Goal: Task Accomplishment & Management: Manage account settings

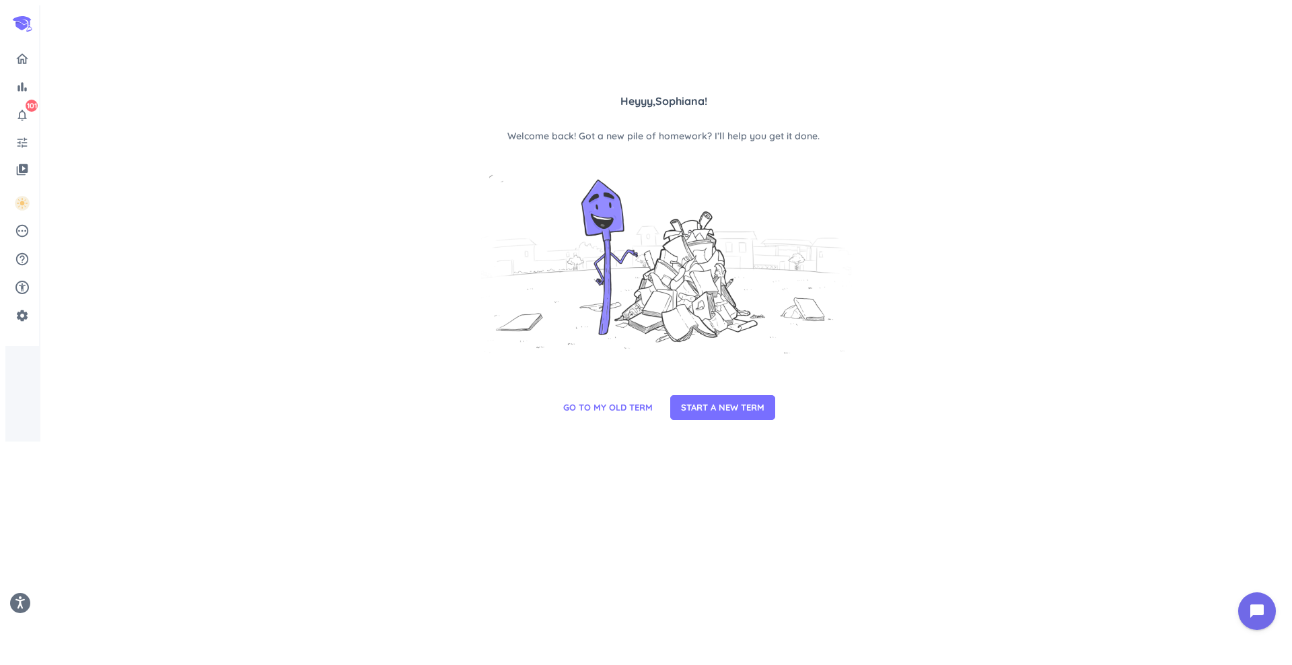
drag, startPoint x: 1024, startPoint y: 7, endPoint x: 857, endPoint y: 490, distance: 510.6
click at [517, 442] on div "Heyyy, [PERSON_NAME] ! Welcome back! Got a new pile of homework? I’ll help you …" at bounding box center [663, 223] width 1246 height 436
click at [517, 415] on span "START A NEW TERM" at bounding box center [722, 407] width 83 height 13
click at [22, 114] on icon "notifications_none" at bounding box center [21, 114] width 13 height 13
